Goal: Book appointment/travel/reservation

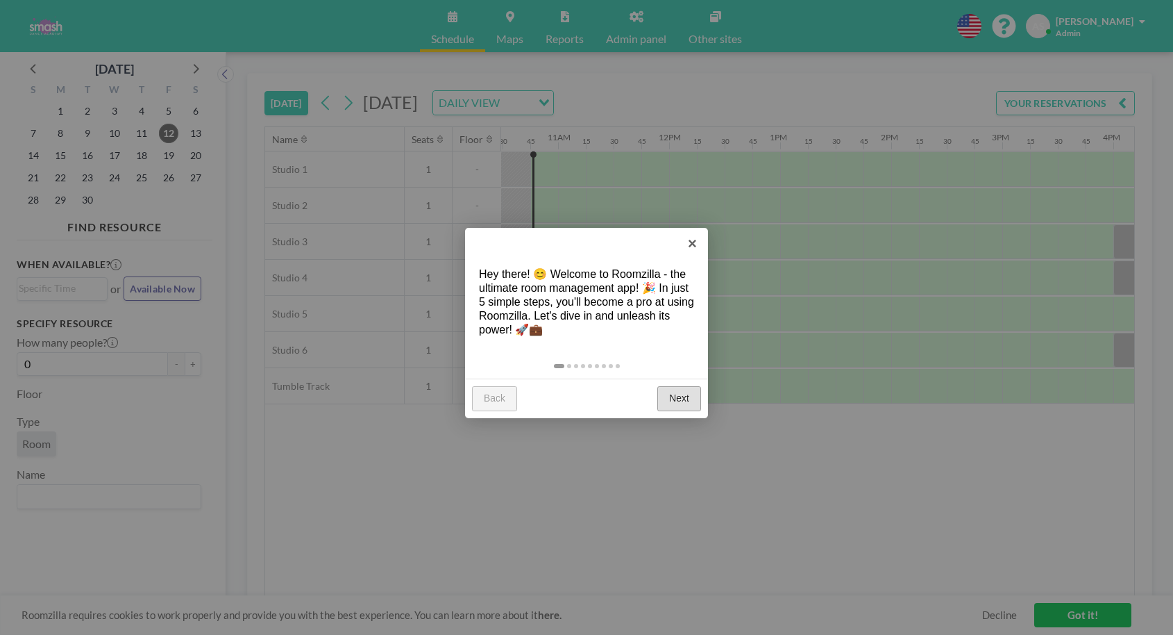
scroll to position [0, 1166]
click at [692, 243] on link "×" at bounding box center [692, 243] width 31 height 31
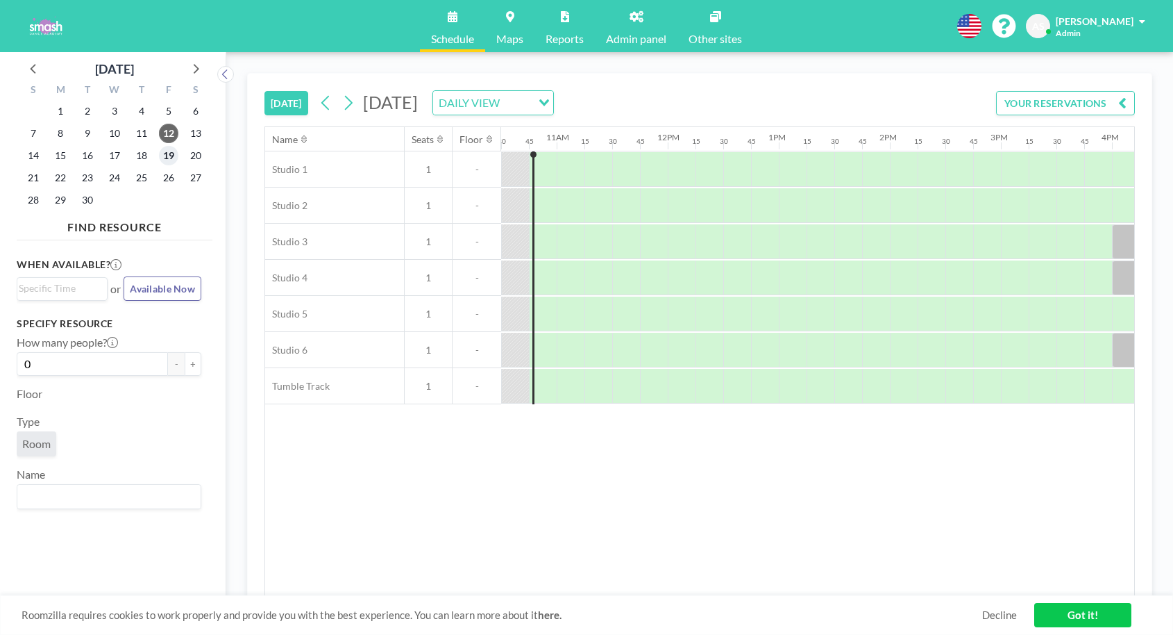
click at [169, 158] on span "19" at bounding box center [168, 155] width 19 height 19
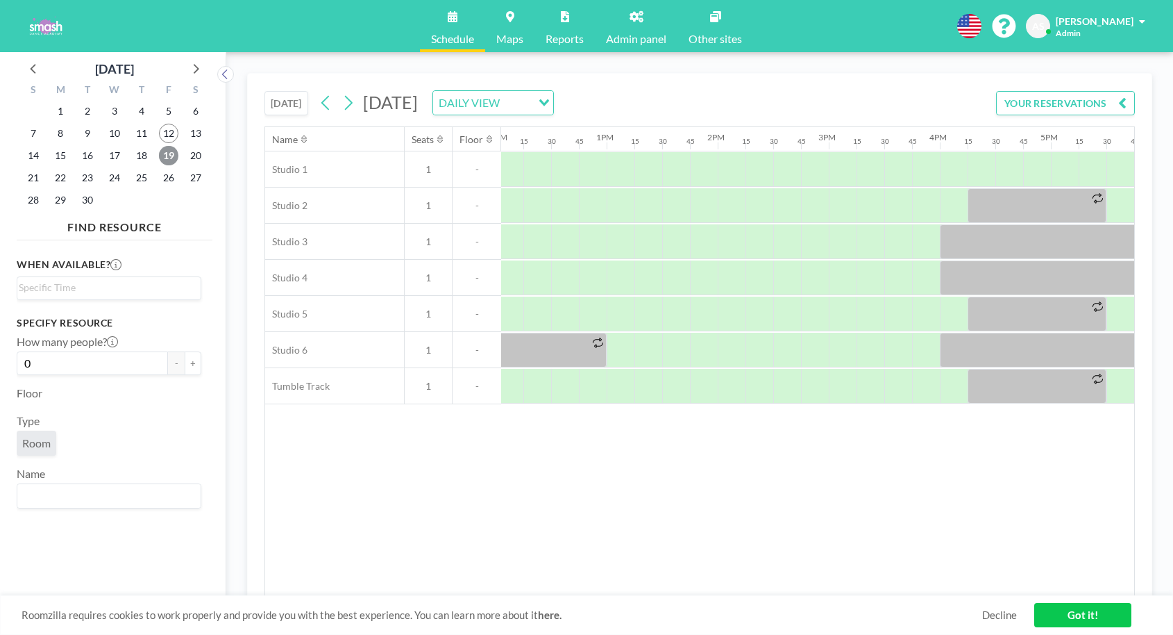
scroll to position [0, 1375]
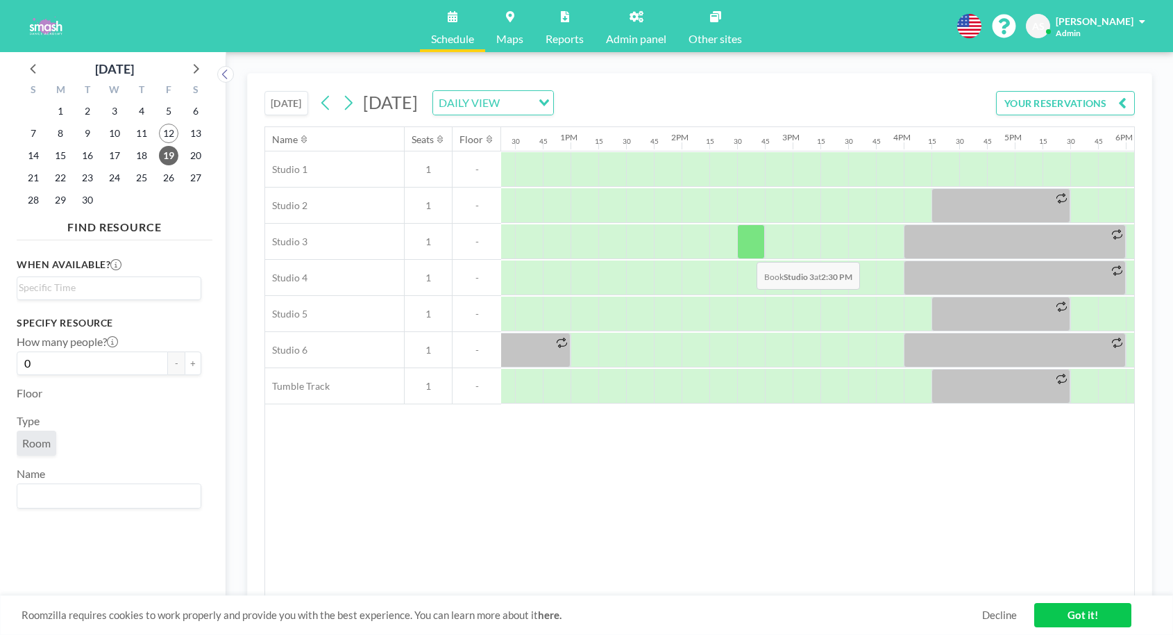
click at [746, 251] on div at bounding box center [751, 241] width 28 height 35
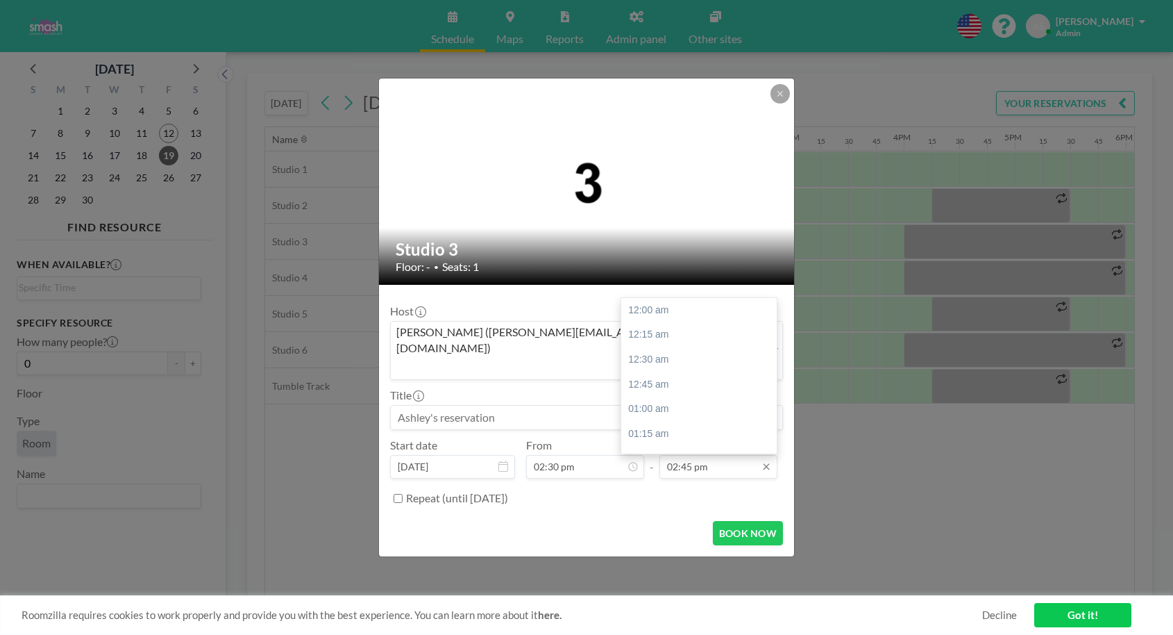
scroll to position [1458, 0]
click at [694, 455] on input "02:45 pm" at bounding box center [719, 467] width 118 height 24
click at [662, 375] on div "03:30 pm" at bounding box center [699, 384] width 156 height 25
type input "03:30 pm"
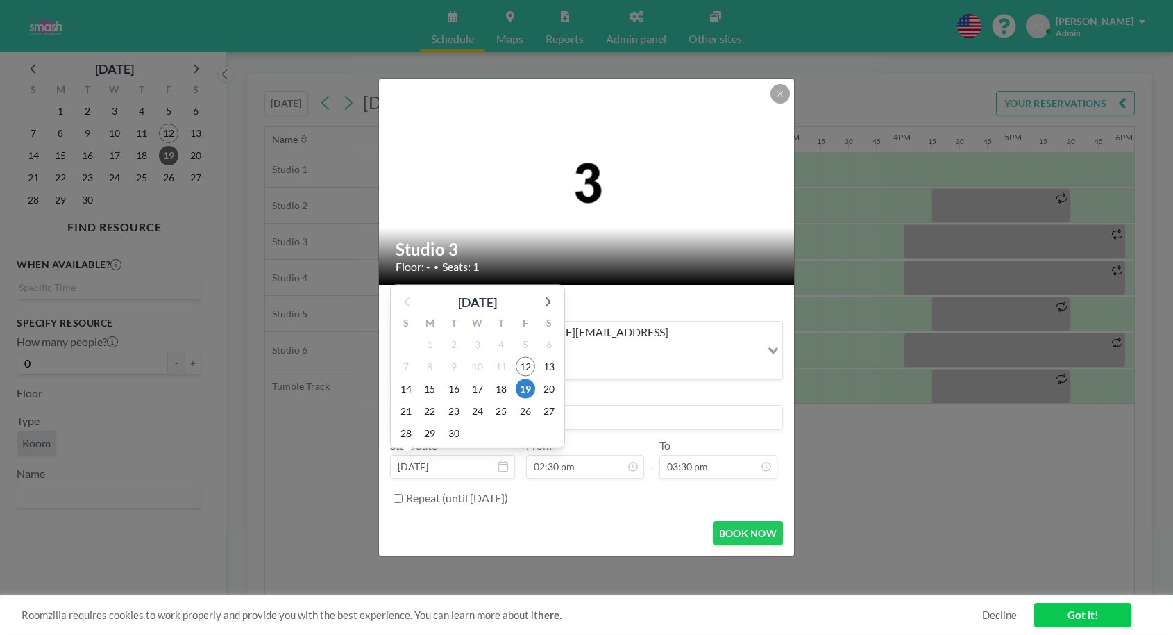
scroll to position [1433, 0]
click at [441, 422] on div "29" at bounding box center [430, 433] width 24 height 22
click at [696, 274] on div "Floor: - • Seats: 1" at bounding box center [587, 267] width 383 height 14
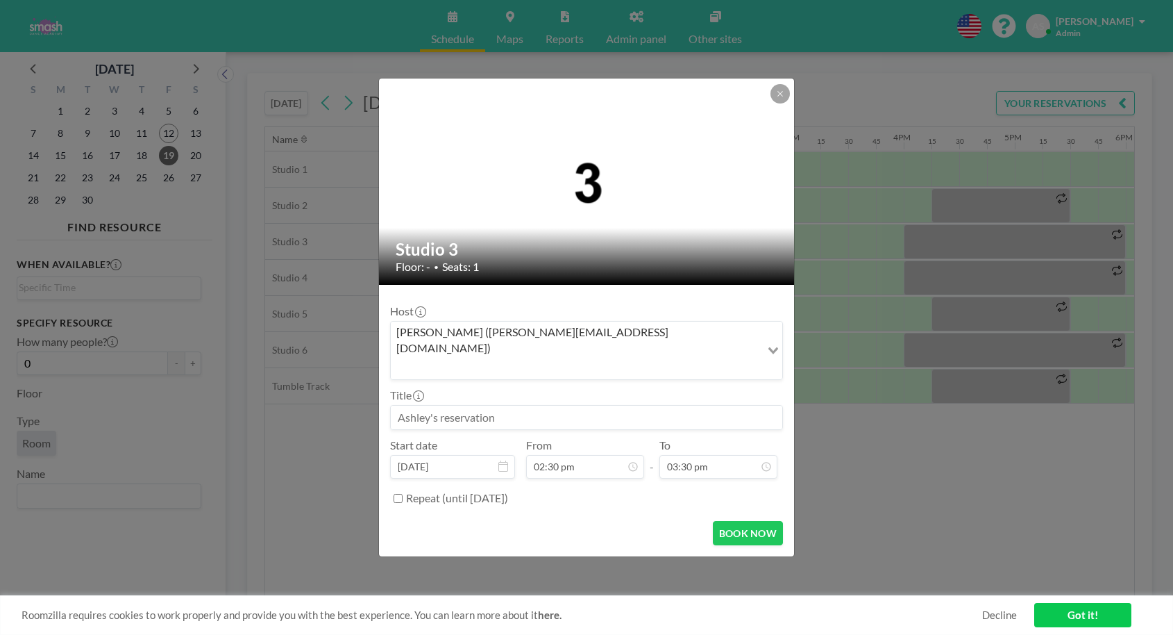
click at [573, 405] on input at bounding box center [587, 417] width 392 height 24
drag, startPoint x: 604, startPoint y: 397, endPoint x: 392, endPoint y: 405, distance: 212.6
click at [392, 405] on input "[PERSON_NAME]'s Showcase Small Group Rehearsal" at bounding box center [587, 417] width 392 height 24
type input "[PERSON_NAME]'s Showcase Small Group Rehearsal"
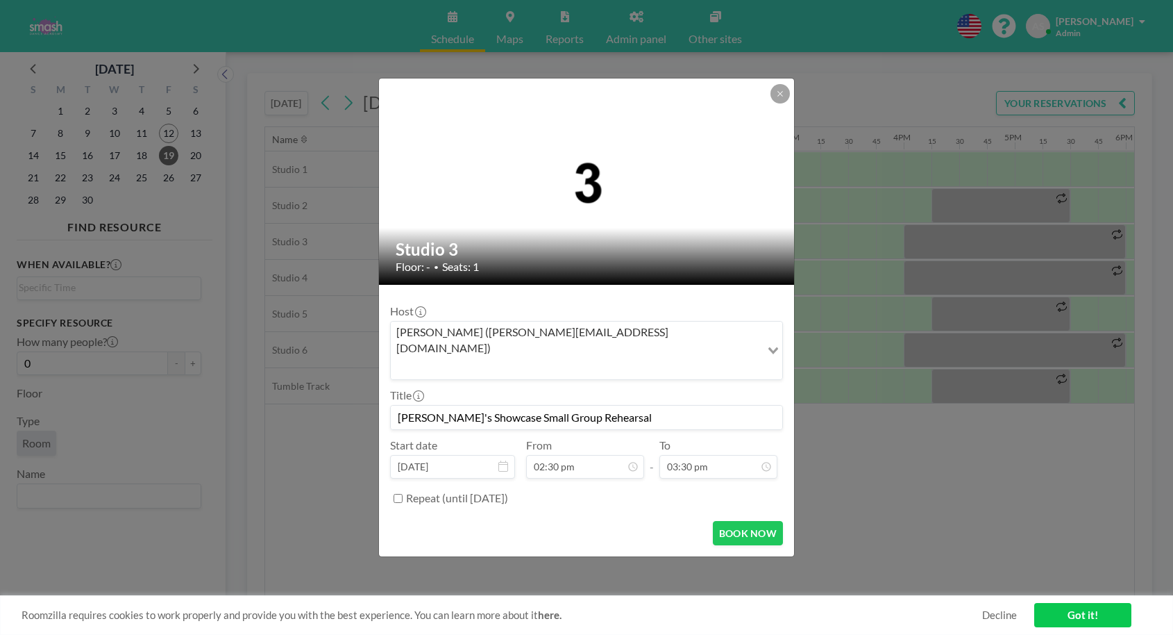
click at [596, 521] on div "BOOK NOW" at bounding box center [586, 533] width 393 height 24
click at [742, 521] on button "BOOK NOW" at bounding box center [748, 533] width 70 height 24
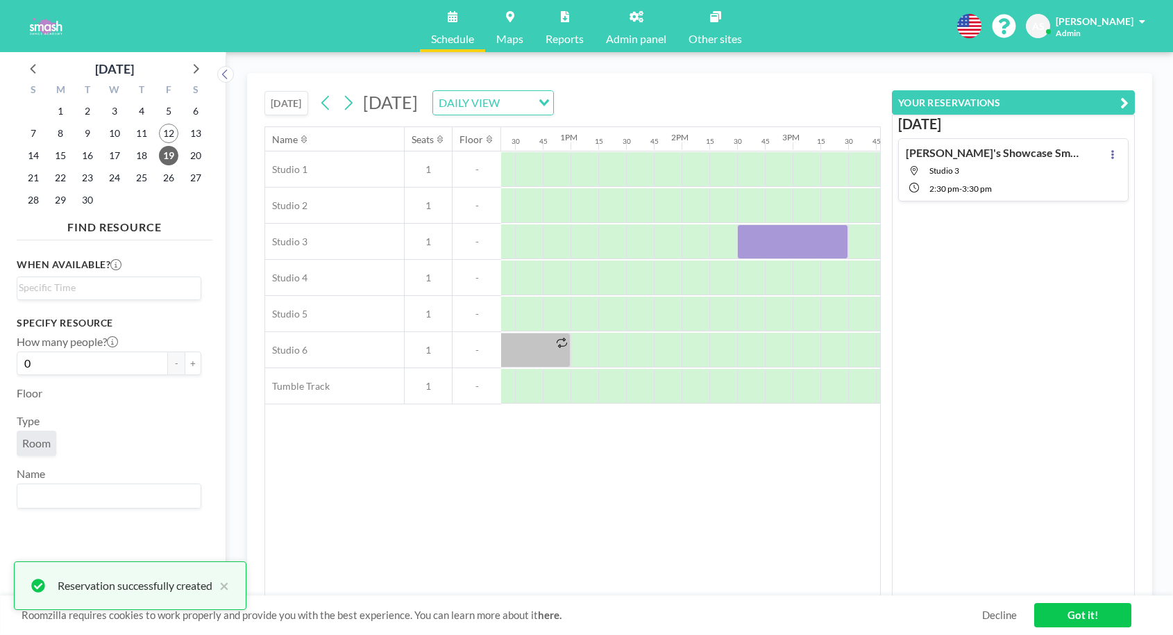
scroll to position [0, 0]
click at [170, 179] on span "26" at bounding box center [168, 177] width 19 height 19
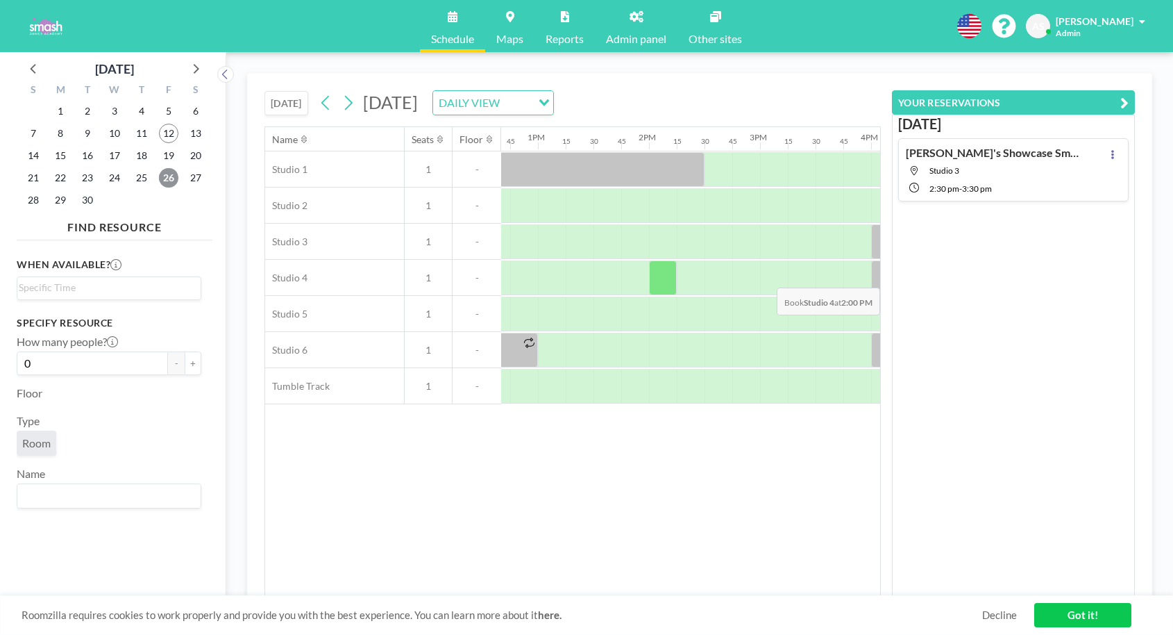
scroll to position [0, 1431]
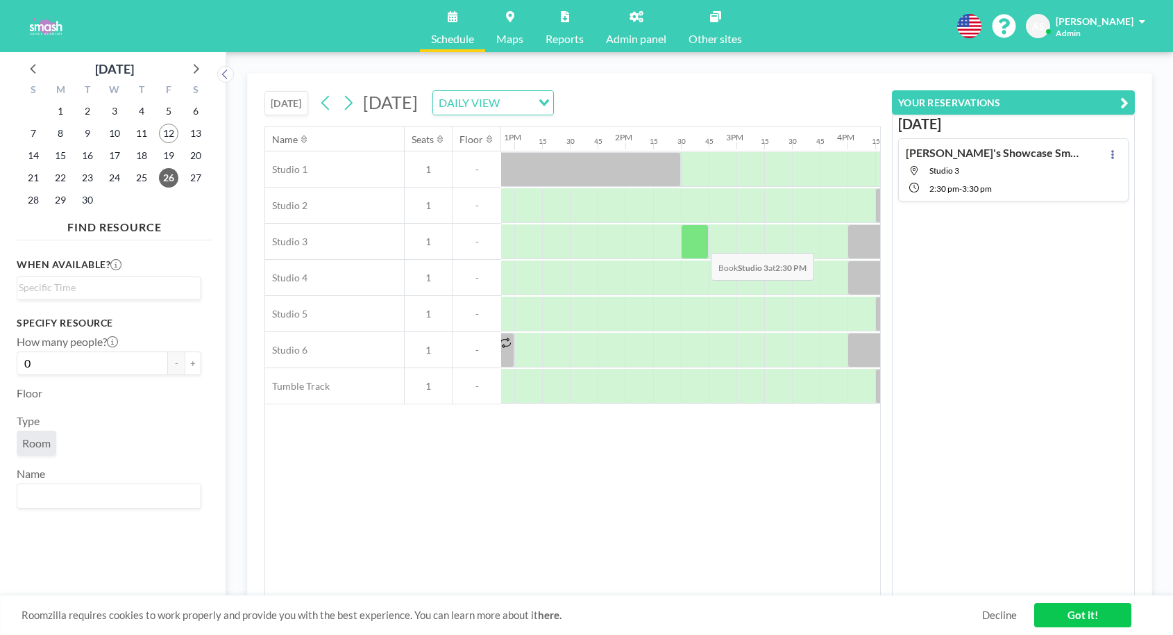
click at [700, 242] on div at bounding box center [695, 241] width 28 height 35
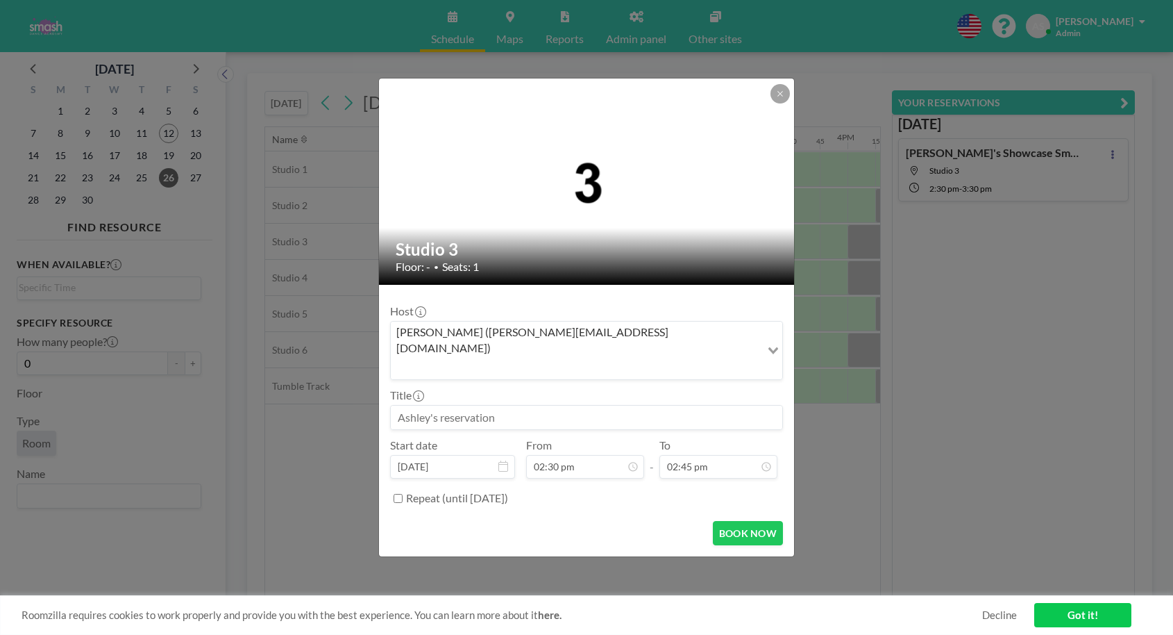
click at [512, 405] on input at bounding box center [587, 417] width 392 height 24
paste input "[PERSON_NAME]'s Showcase Small Group Rehearsal"
type input "[PERSON_NAME]'s Showcase Small Group Rehearsal"
click at [704, 455] on input "02:45 pm" at bounding box center [719, 467] width 118 height 24
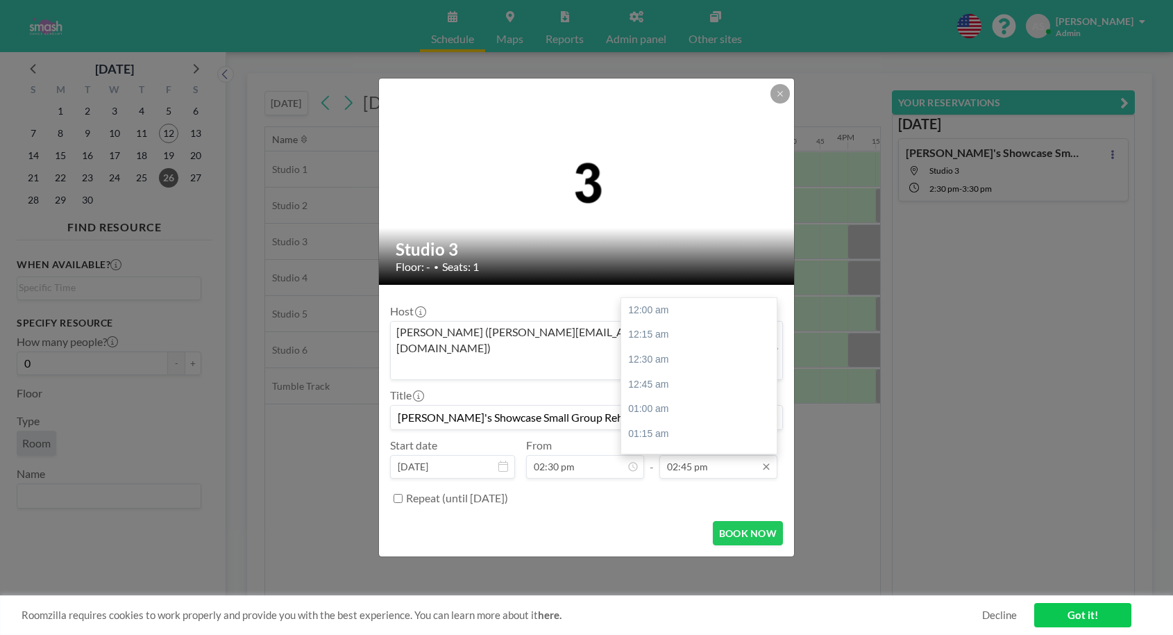
scroll to position [1458, 0]
click at [668, 396] on div "03:45 pm" at bounding box center [699, 408] width 156 height 25
click at [690, 455] on input "03:45 pm" at bounding box center [719, 467] width 118 height 24
click at [666, 344] on div "03:30 pm" at bounding box center [699, 356] width 156 height 25
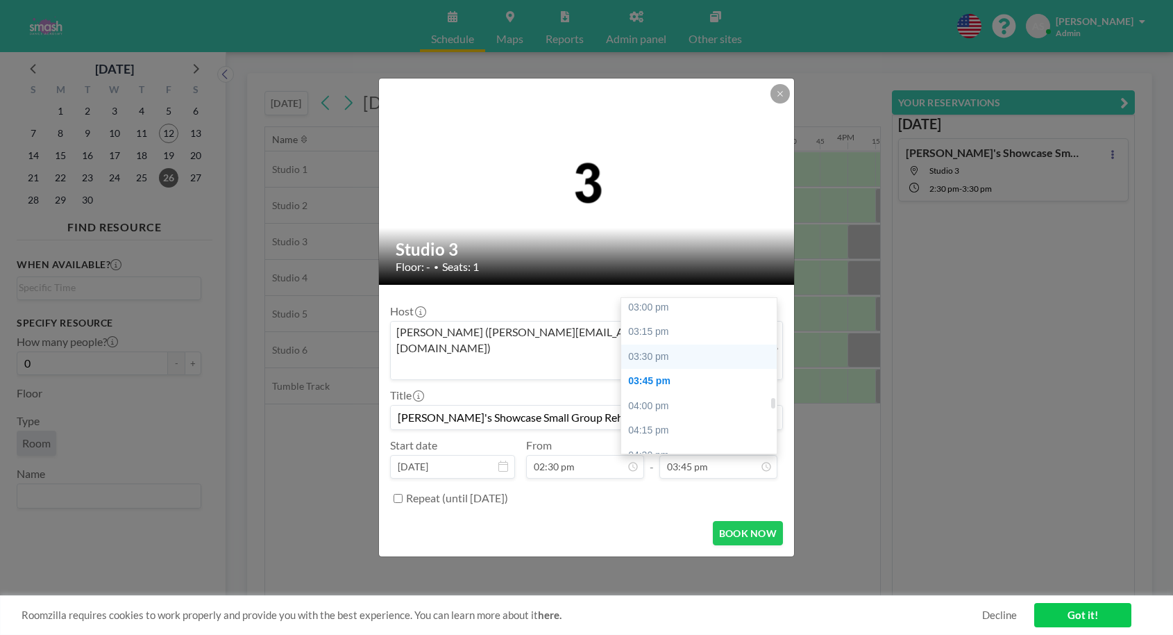
type input "03:30 pm"
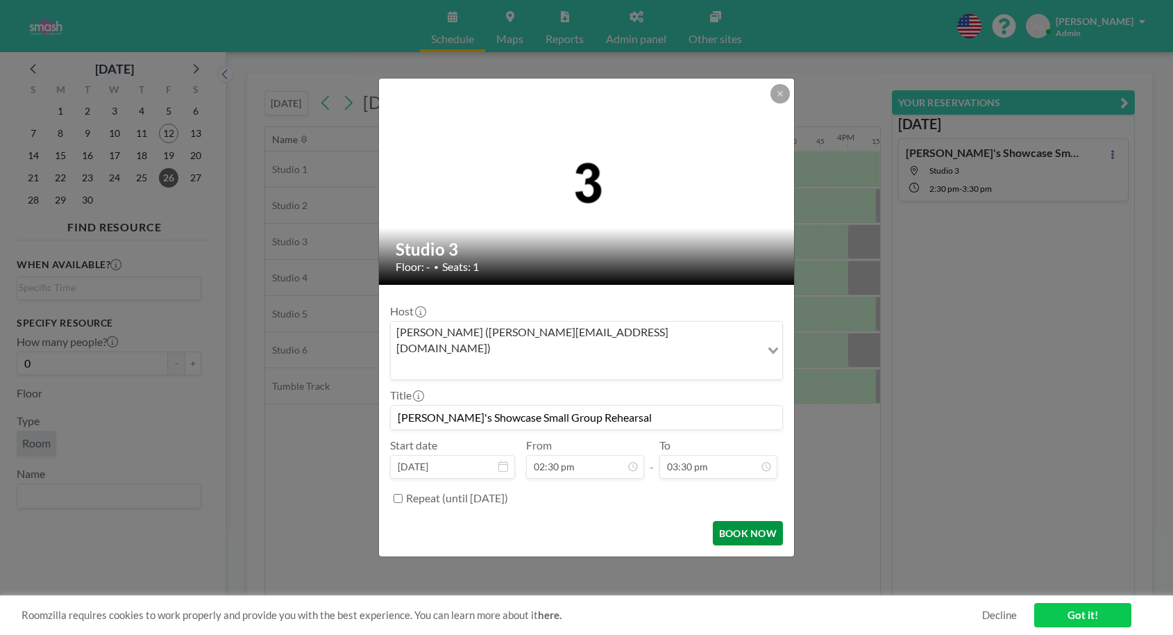
scroll to position [1532, 0]
click at [747, 521] on button "BOOK NOW" at bounding box center [748, 533] width 70 height 24
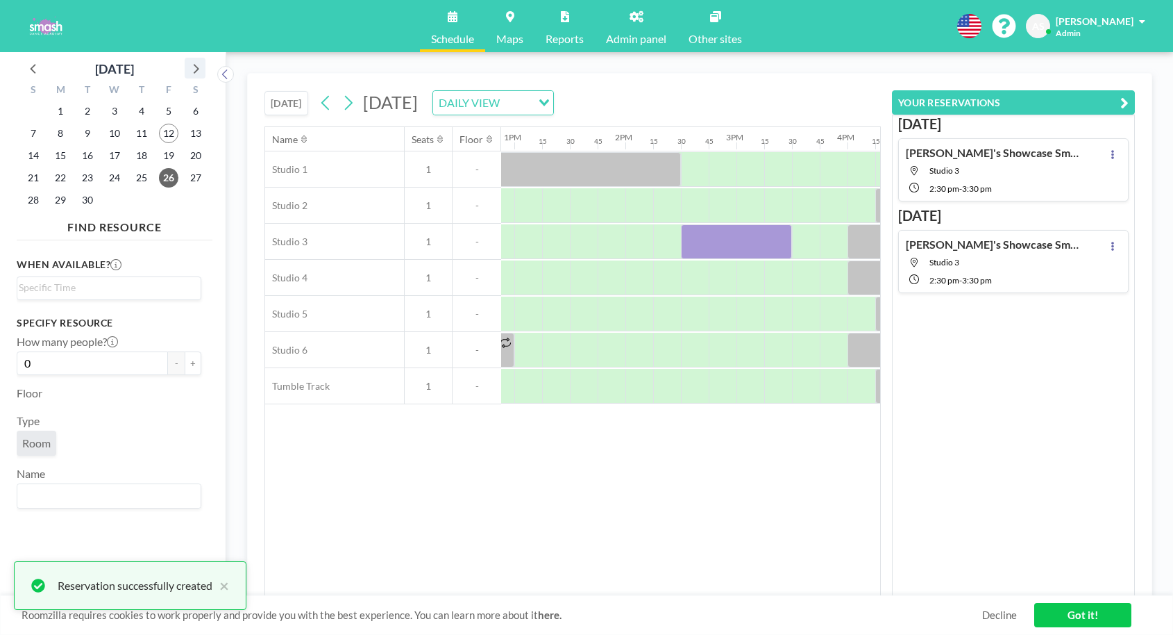
click at [199, 69] on icon at bounding box center [195, 68] width 18 height 18
click at [167, 112] on span "3" at bounding box center [168, 110] width 19 height 19
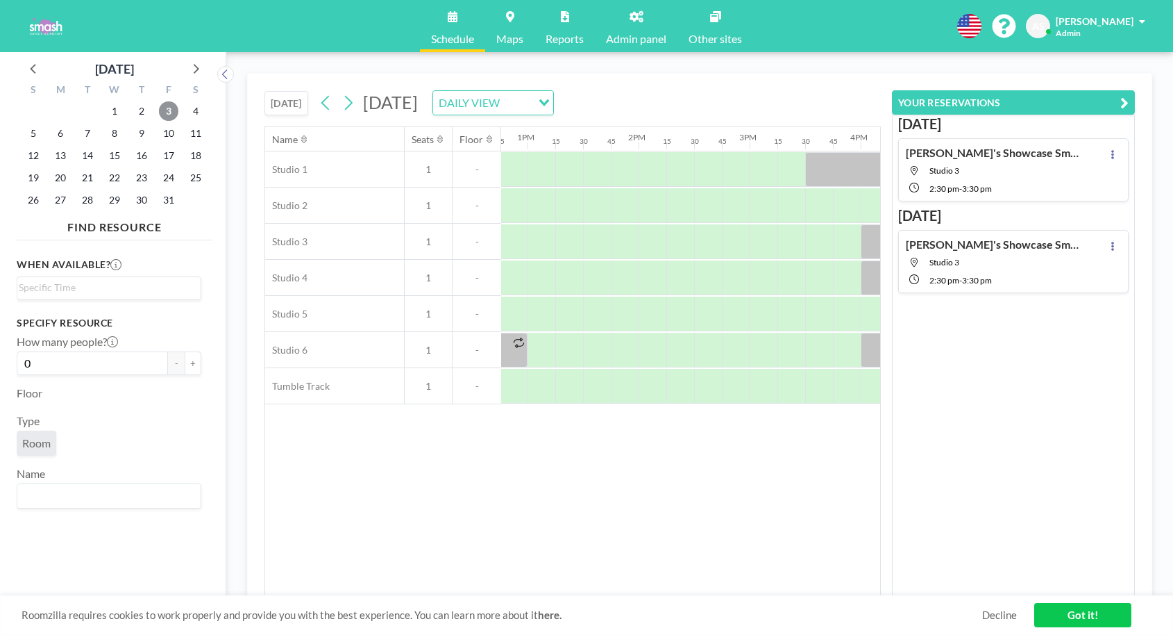
scroll to position [0, 1422]
click at [705, 242] on div at bounding box center [704, 241] width 28 height 35
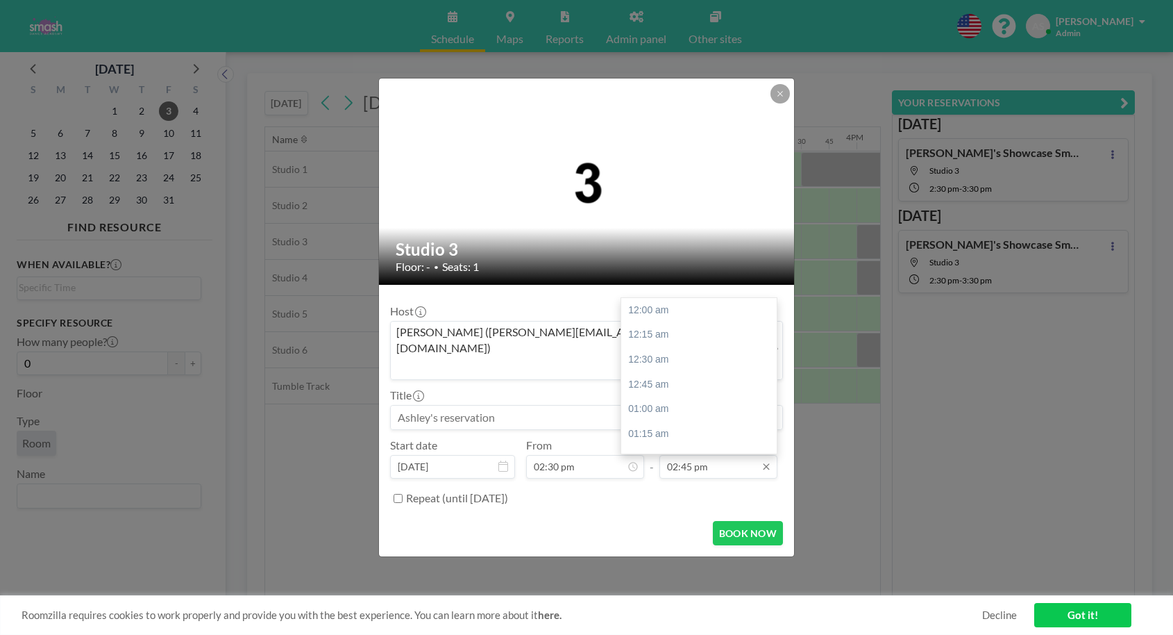
scroll to position [1458, 0]
click at [694, 455] on input "02:45 pm" at bounding box center [719, 467] width 118 height 24
click at [732, 455] on input "02:45 pm" at bounding box center [719, 467] width 118 height 24
click at [667, 372] on div "03:30 pm" at bounding box center [699, 384] width 156 height 25
type input "03:30 pm"
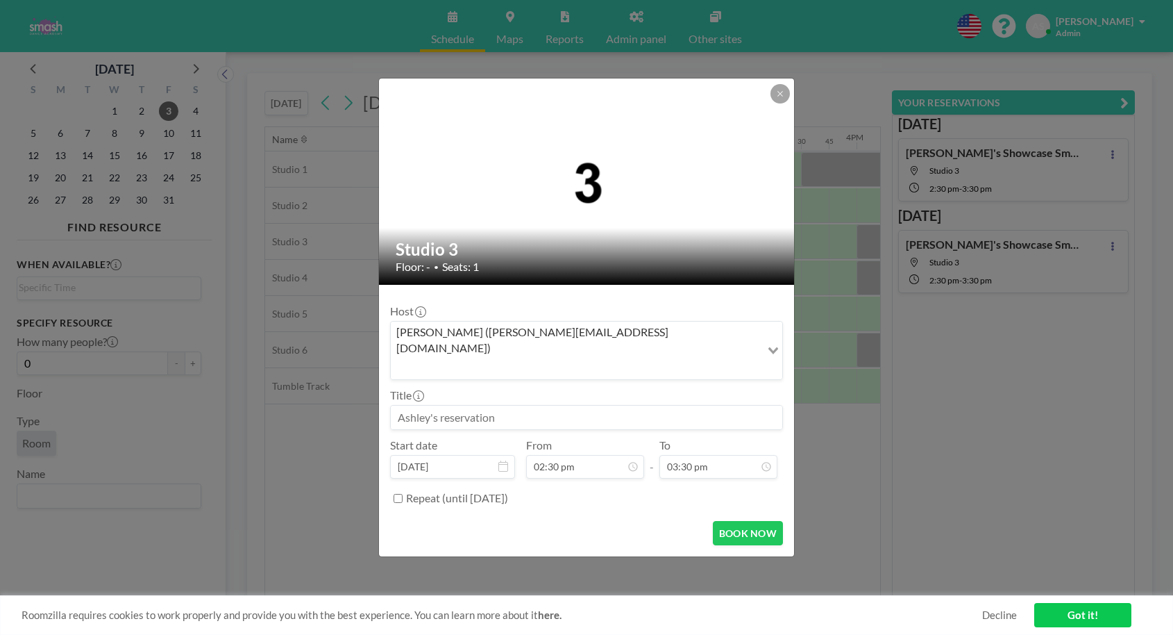
click at [475, 405] on input at bounding box center [587, 417] width 392 height 24
paste input "[PERSON_NAME]'s Showcase Small Group Rehearsal"
type input "[PERSON_NAME]'s Showcase Small Group Rehearsal"
click at [746, 521] on button "BOOK NOW" at bounding box center [748, 533] width 70 height 24
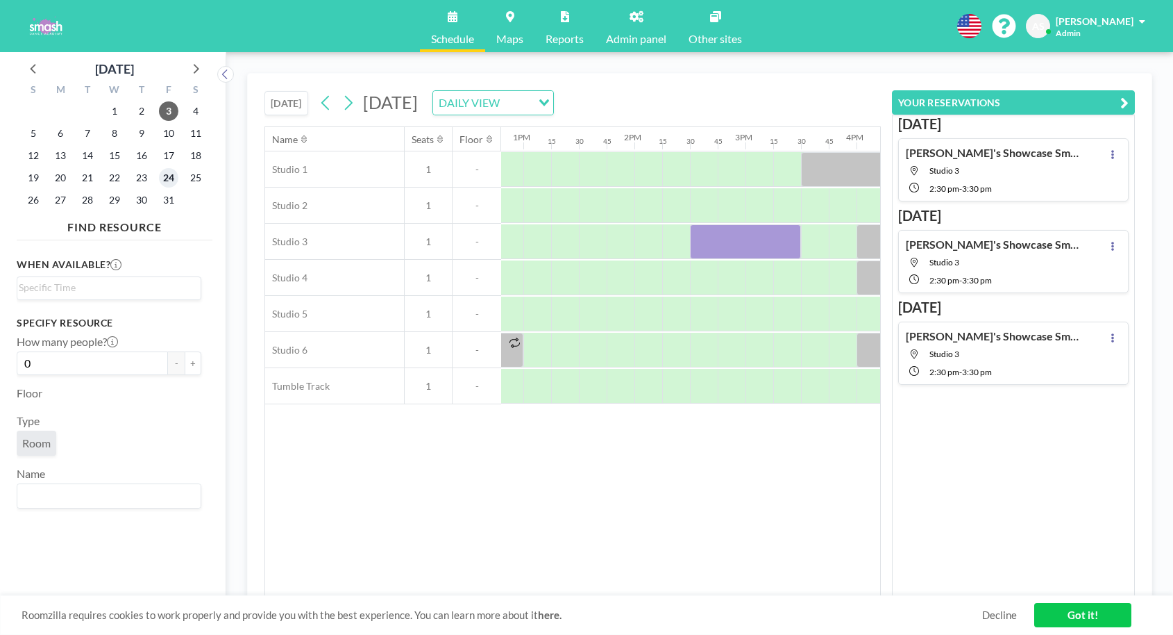
click at [170, 172] on span "24" at bounding box center [168, 177] width 19 height 19
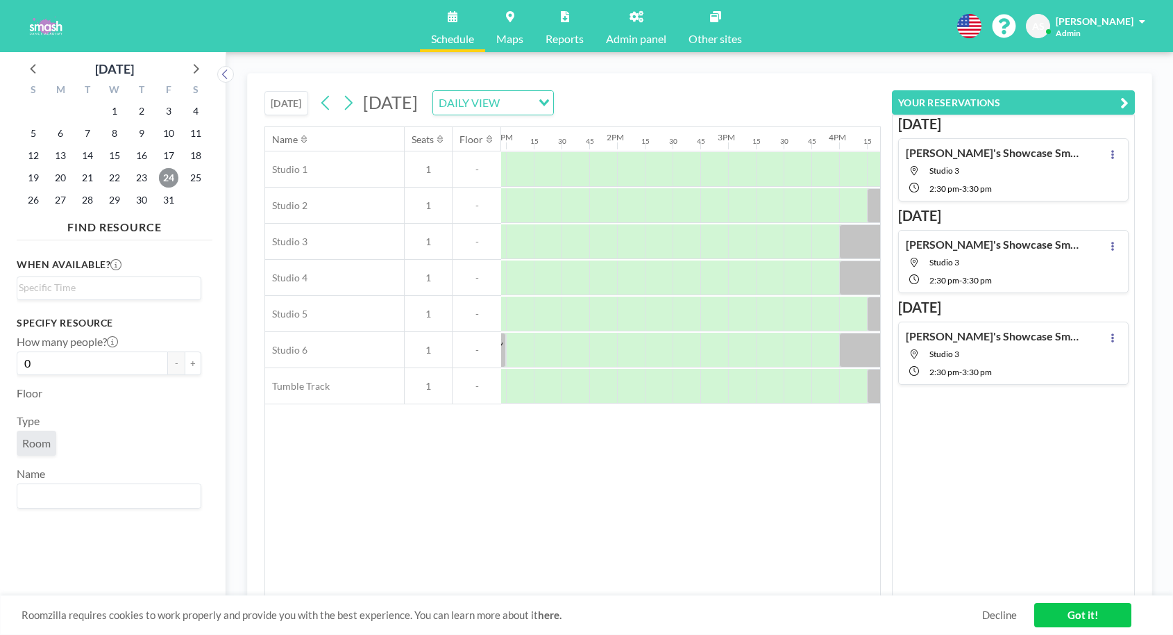
scroll to position [0, 1443]
click at [687, 244] on div at bounding box center [683, 241] width 28 height 35
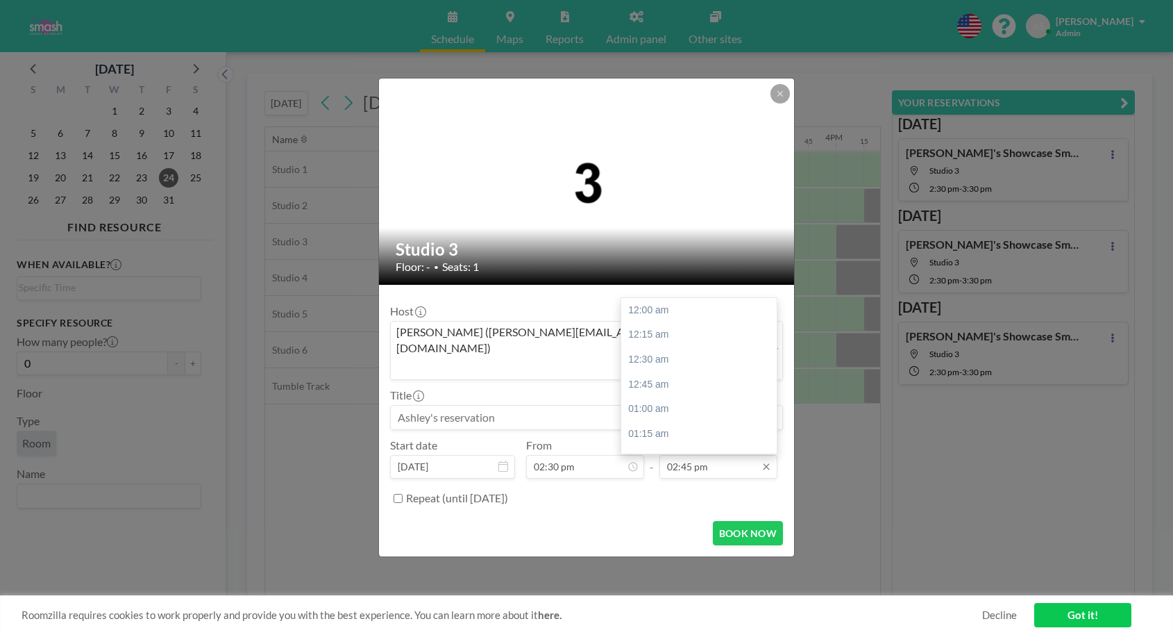
scroll to position [1458, 0]
click at [692, 459] on input "02:45 pm" at bounding box center [719, 467] width 118 height 24
click at [657, 372] on div "03:30 pm" at bounding box center [699, 384] width 156 height 25
type input "03:30 pm"
click at [507, 405] on input at bounding box center [587, 417] width 392 height 24
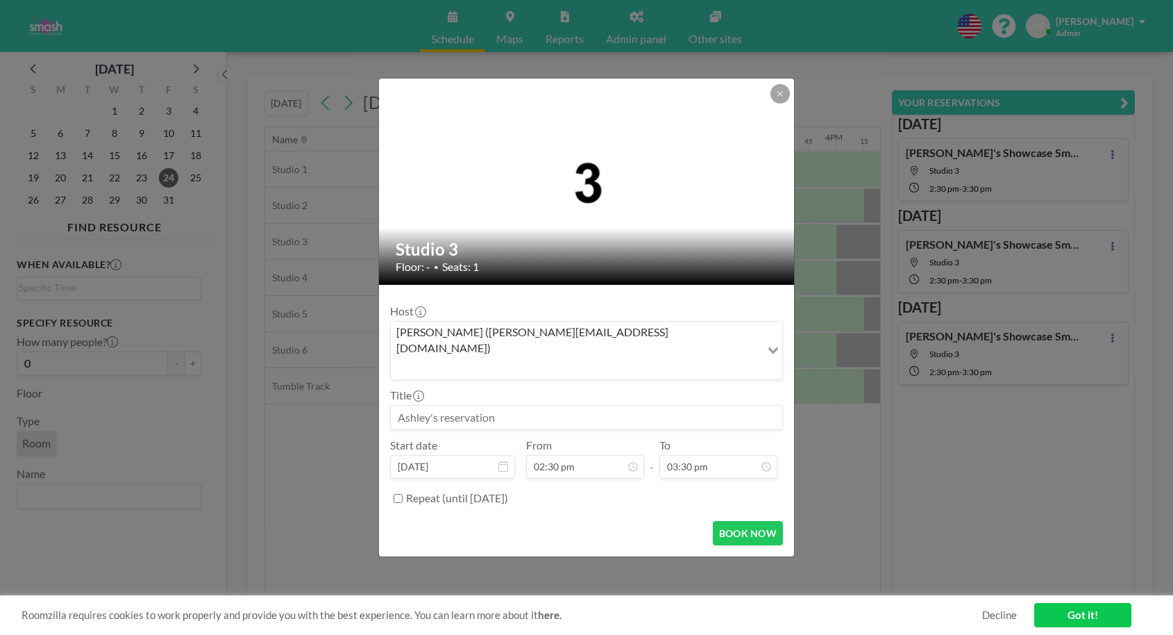
paste input "[PERSON_NAME]'s Showcase Small Group Rehearsal"
type input "[PERSON_NAME]'s Showcase Small Group Rehearsal"
click at [758, 521] on button "BOOK NOW" at bounding box center [748, 533] width 70 height 24
